Goal: Find contact information: Find contact information

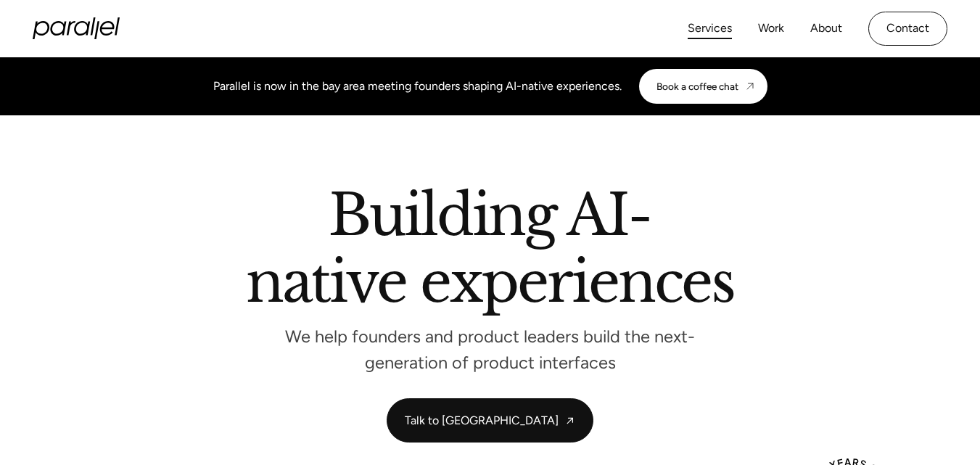
click at [710, 29] on link "Services" at bounding box center [710, 28] width 44 height 21
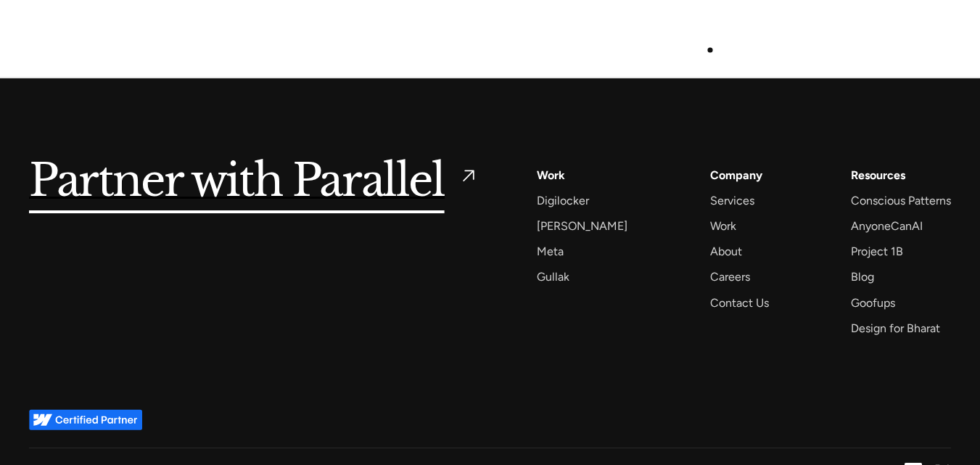
scroll to position [4479, 0]
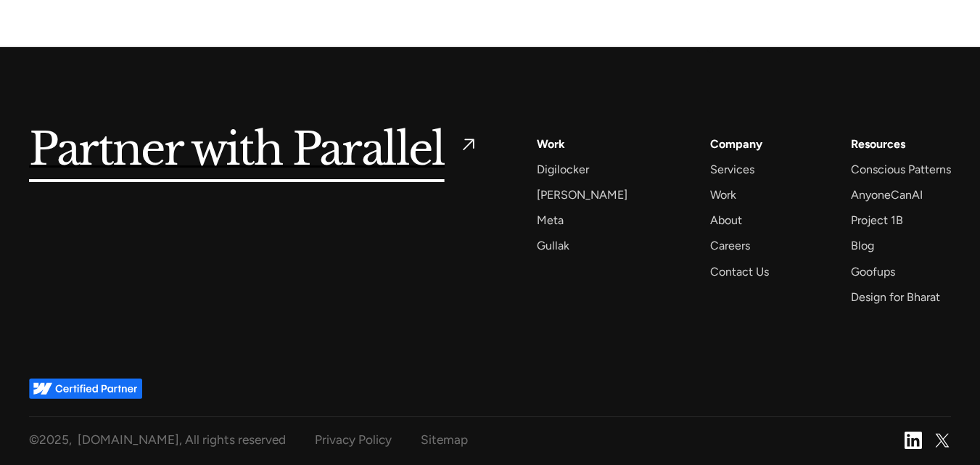
click at [710, 272] on div "Contact Us" at bounding box center [739, 272] width 59 height 20
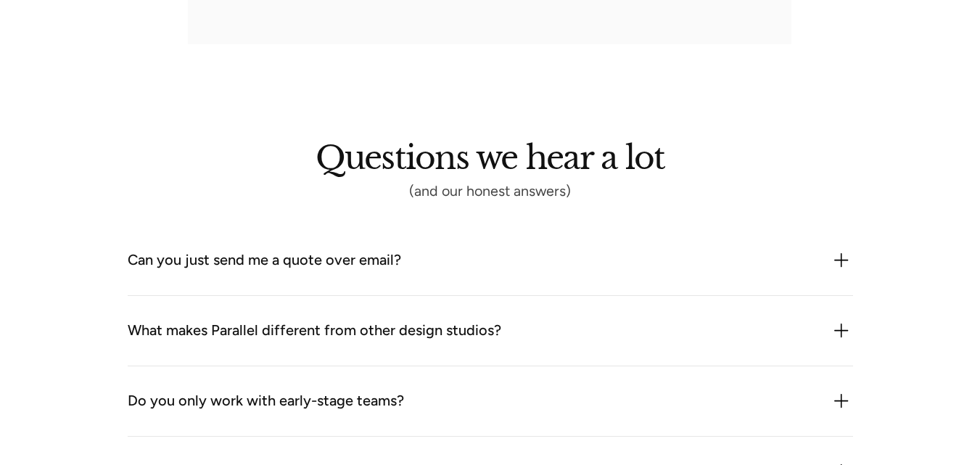
scroll to position [1161, 0]
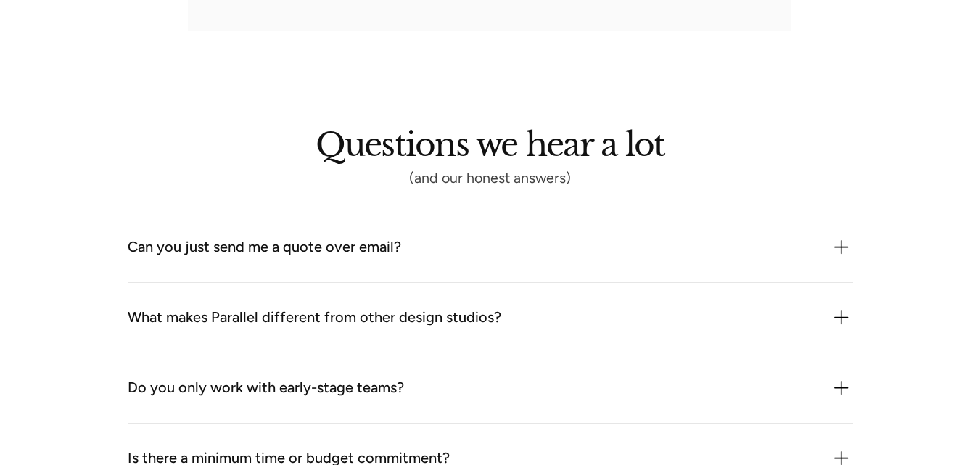
click at [841, 251] on img at bounding box center [841, 247] width 23 height 23
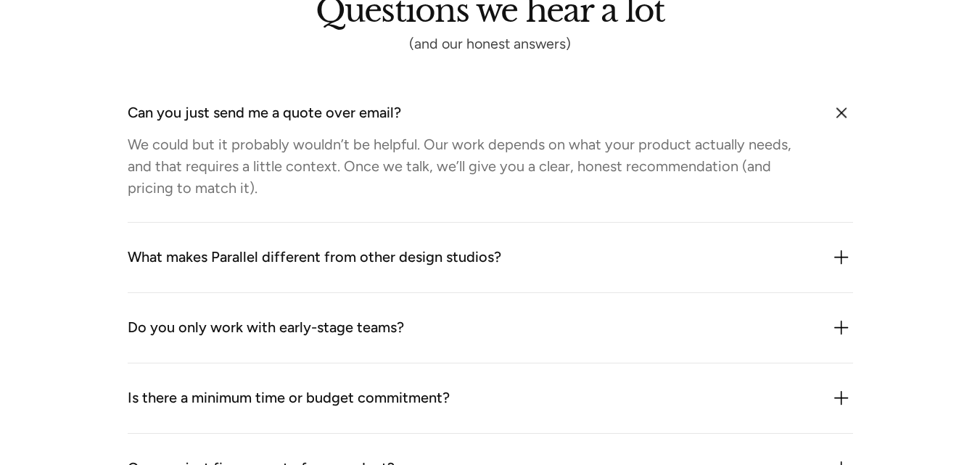
scroll to position [1306, 0]
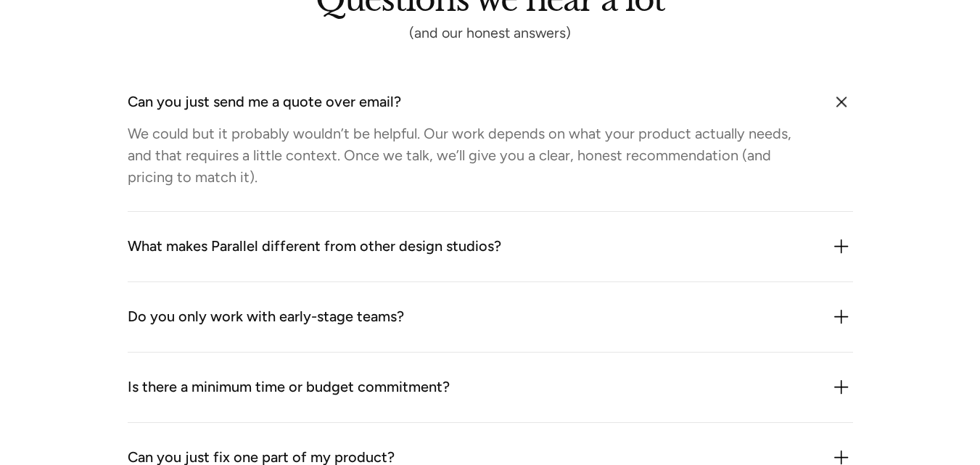
click at [844, 250] on img at bounding box center [841, 246] width 23 height 23
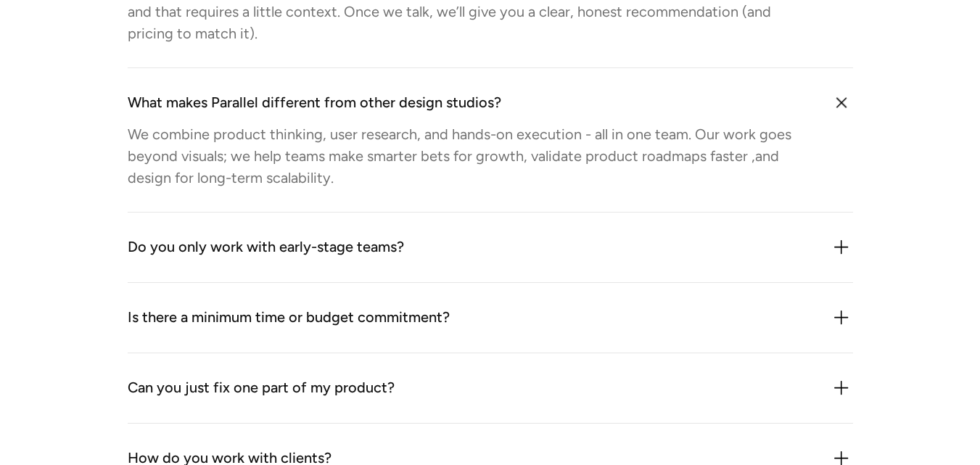
scroll to position [1451, 0]
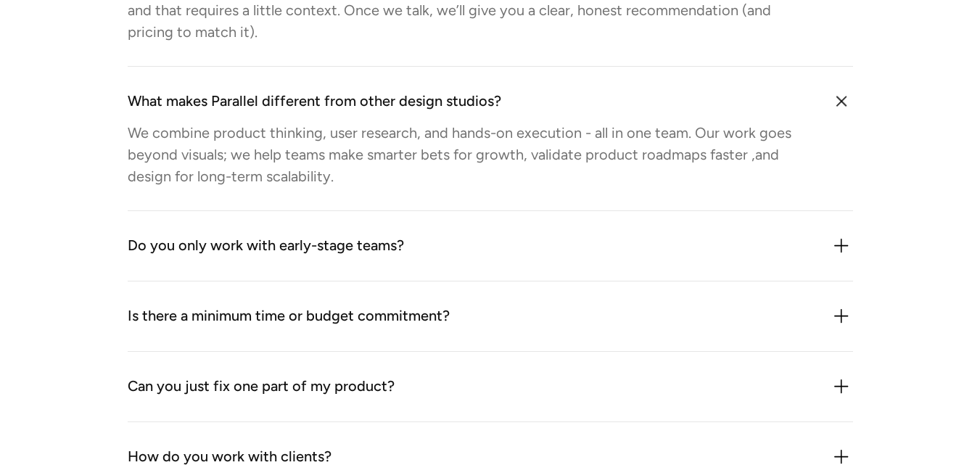
click at [844, 251] on img at bounding box center [841, 245] width 23 height 23
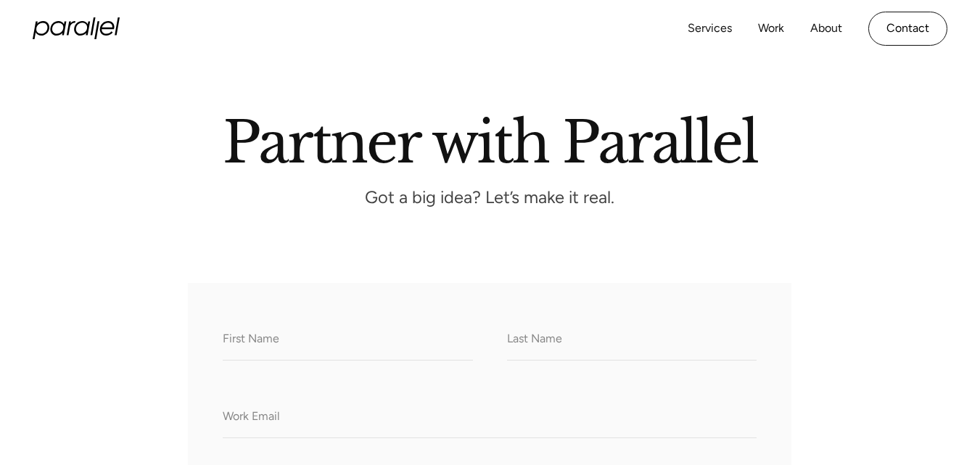
scroll to position [0, 0]
